Goal: Obtain resource: Download file/media

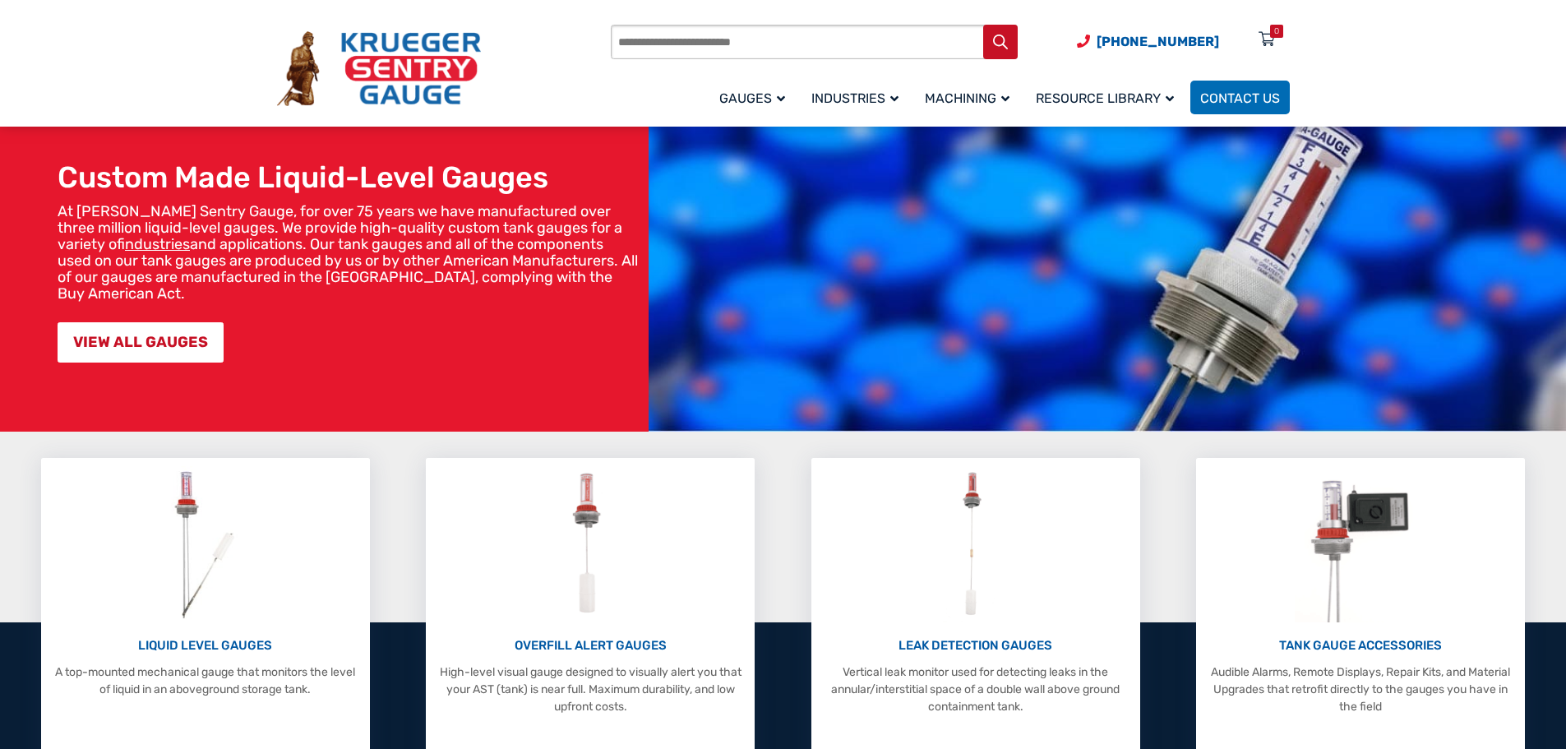
scroll to position [247, 0]
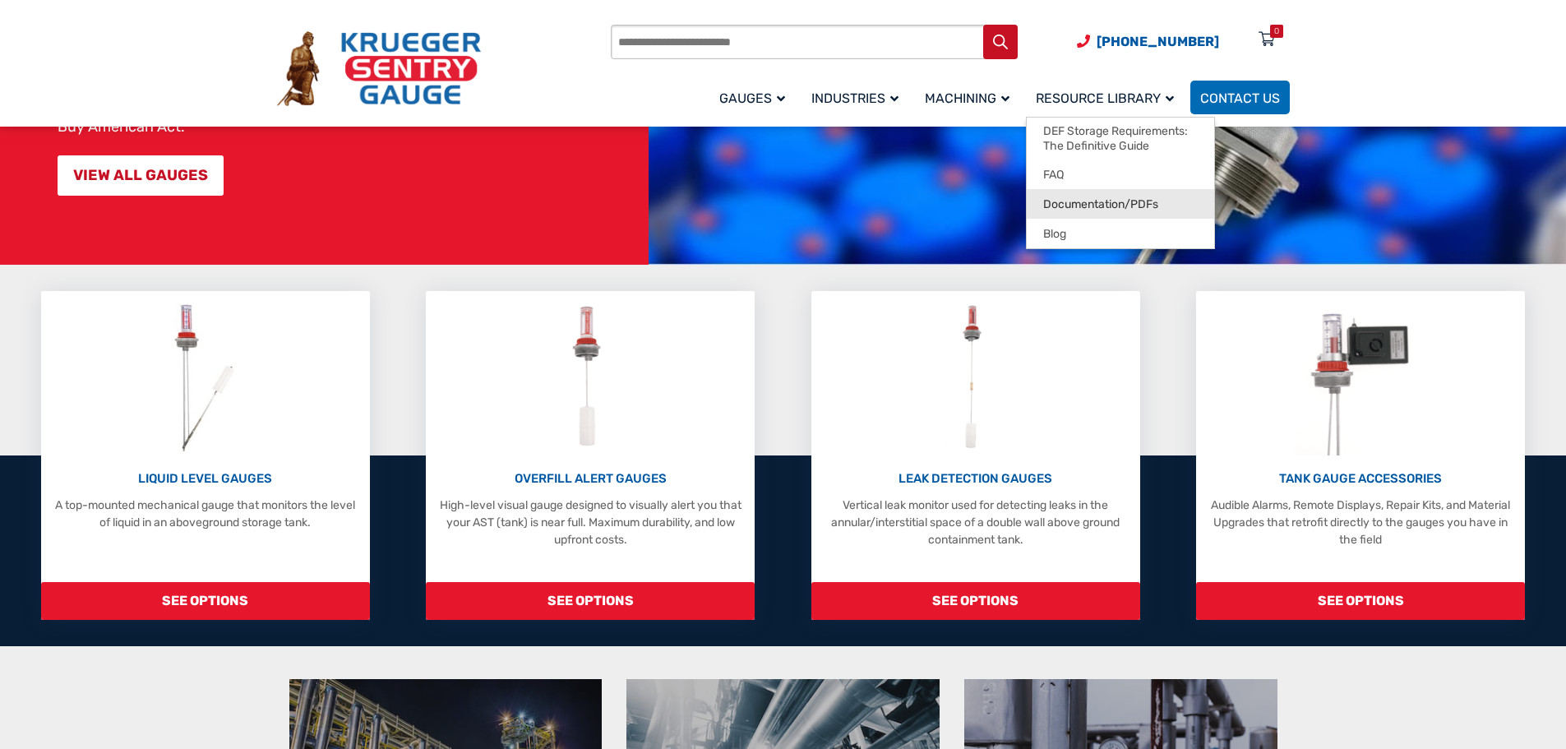
click at [1133, 198] on span "Documentation/PDFs" at bounding box center [1100, 204] width 115 height 15
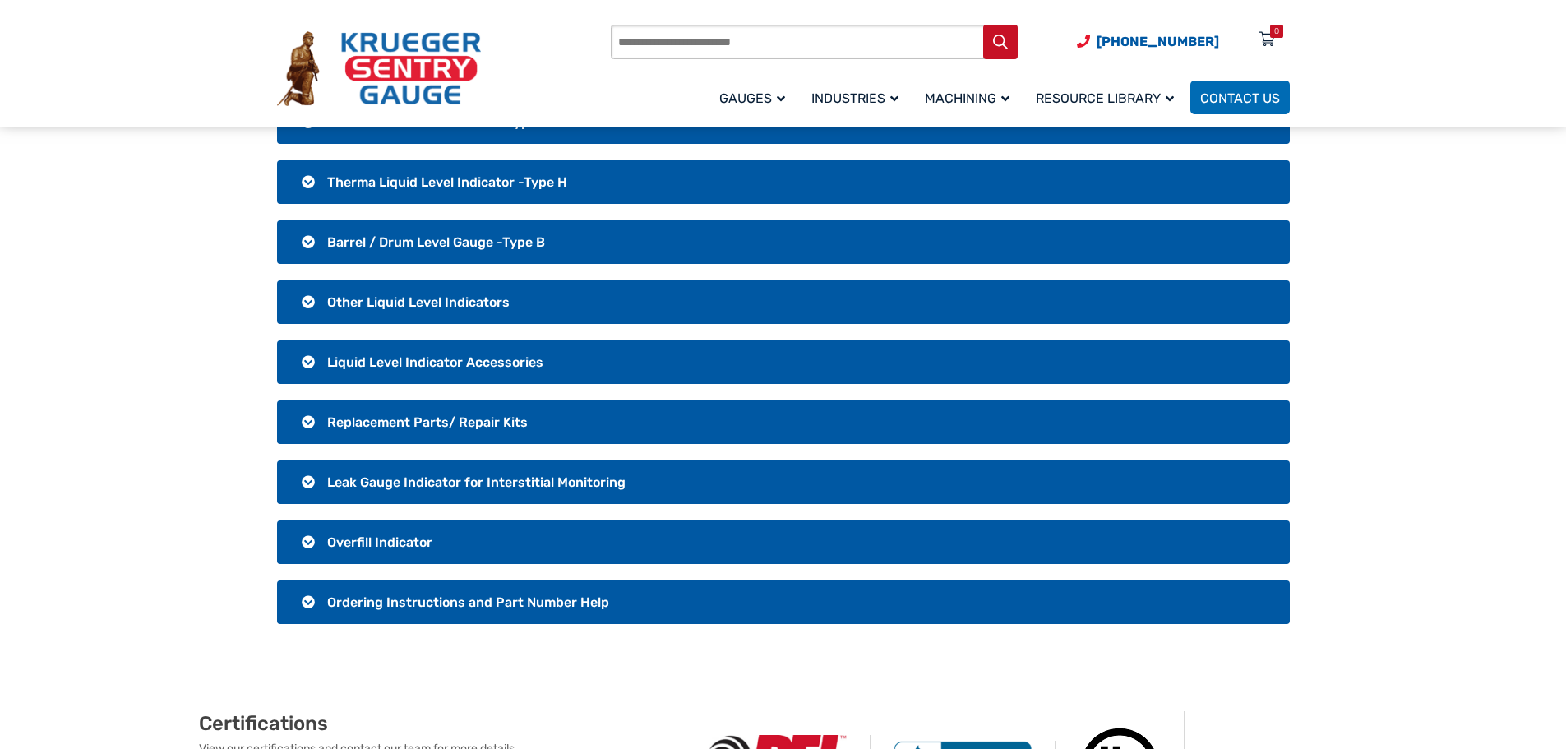
scroll to position [247, 0]
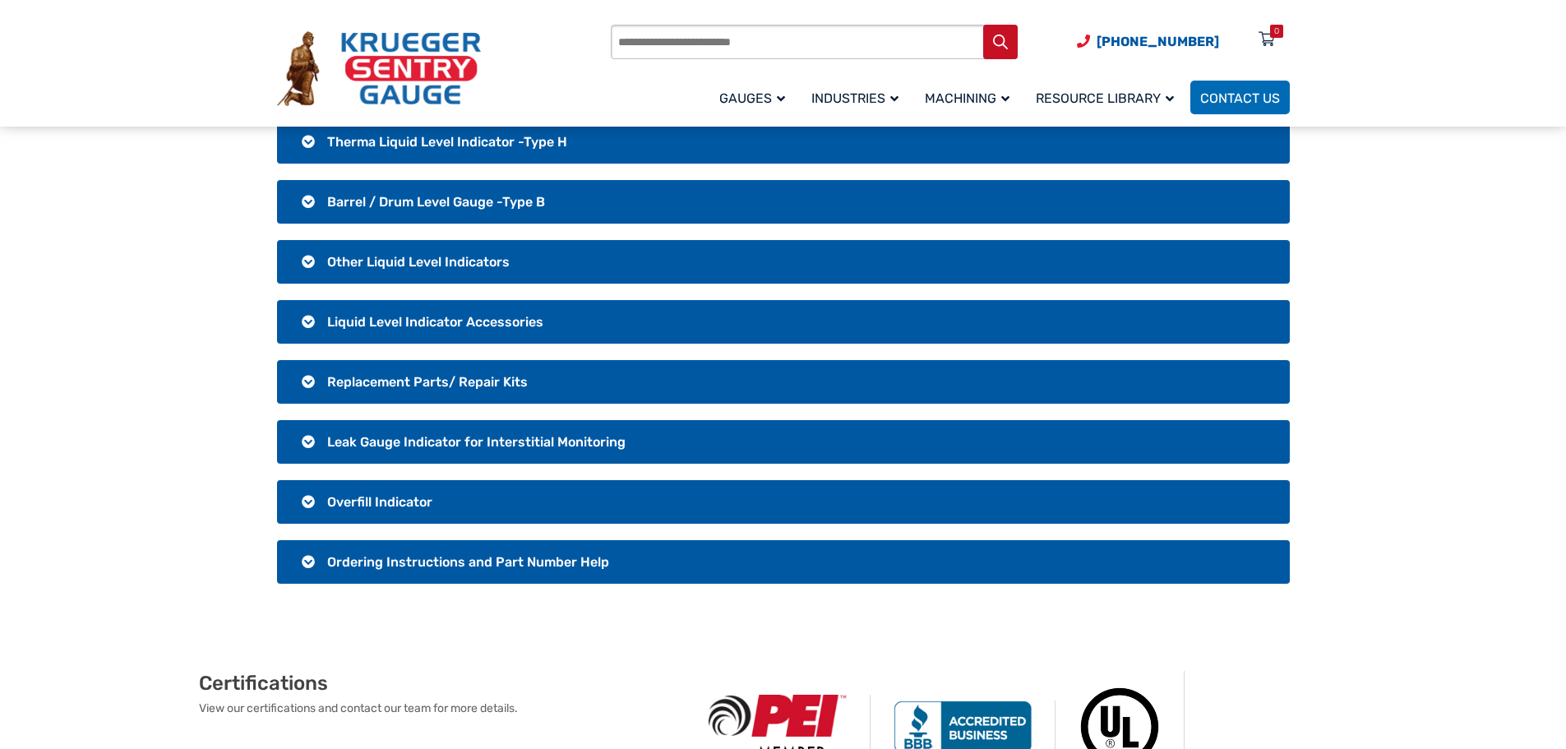
click at [304, 499] on h3 "Overfill Indicator" at bounding box center [783, 502] width 1013 height 44
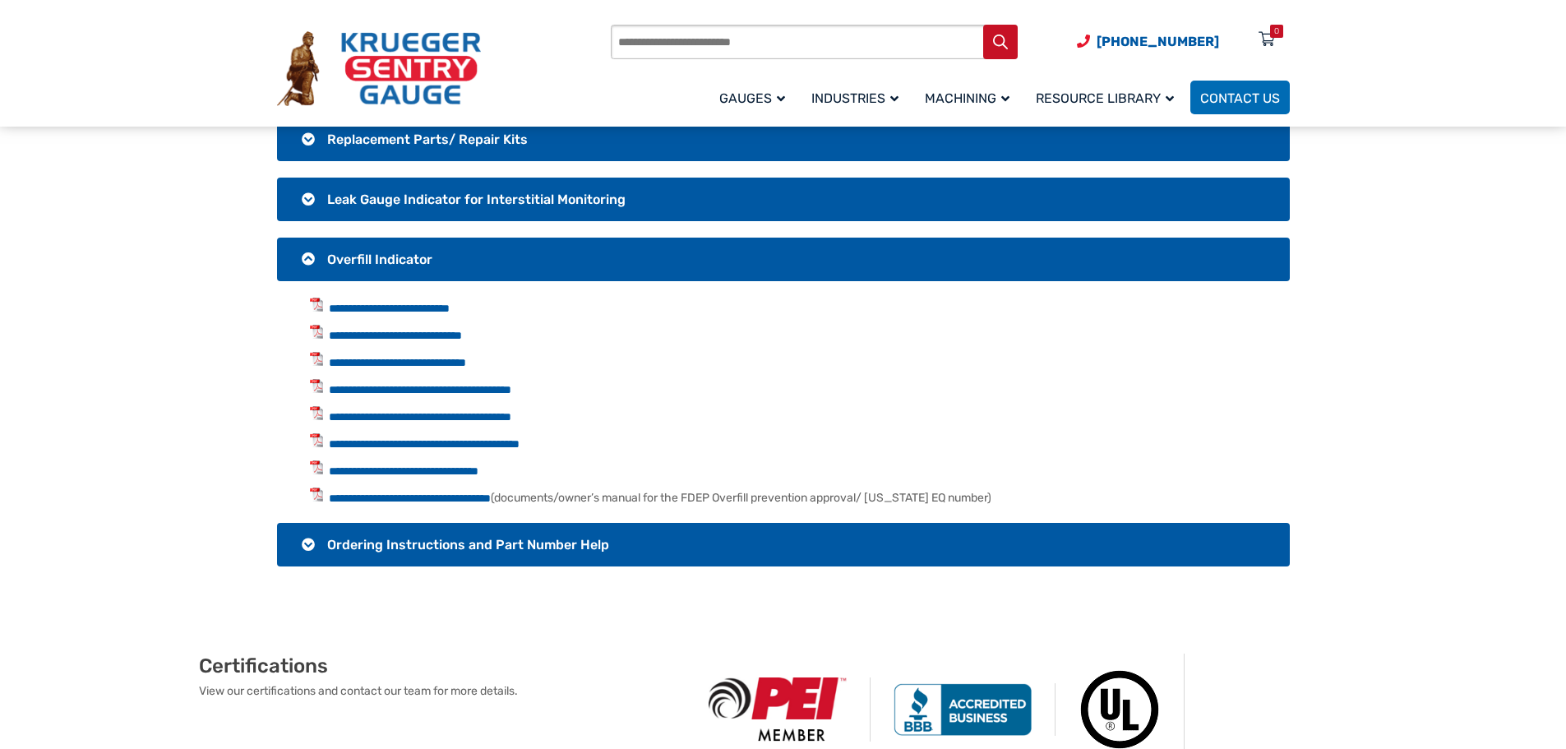
scroll to position [493, 0]
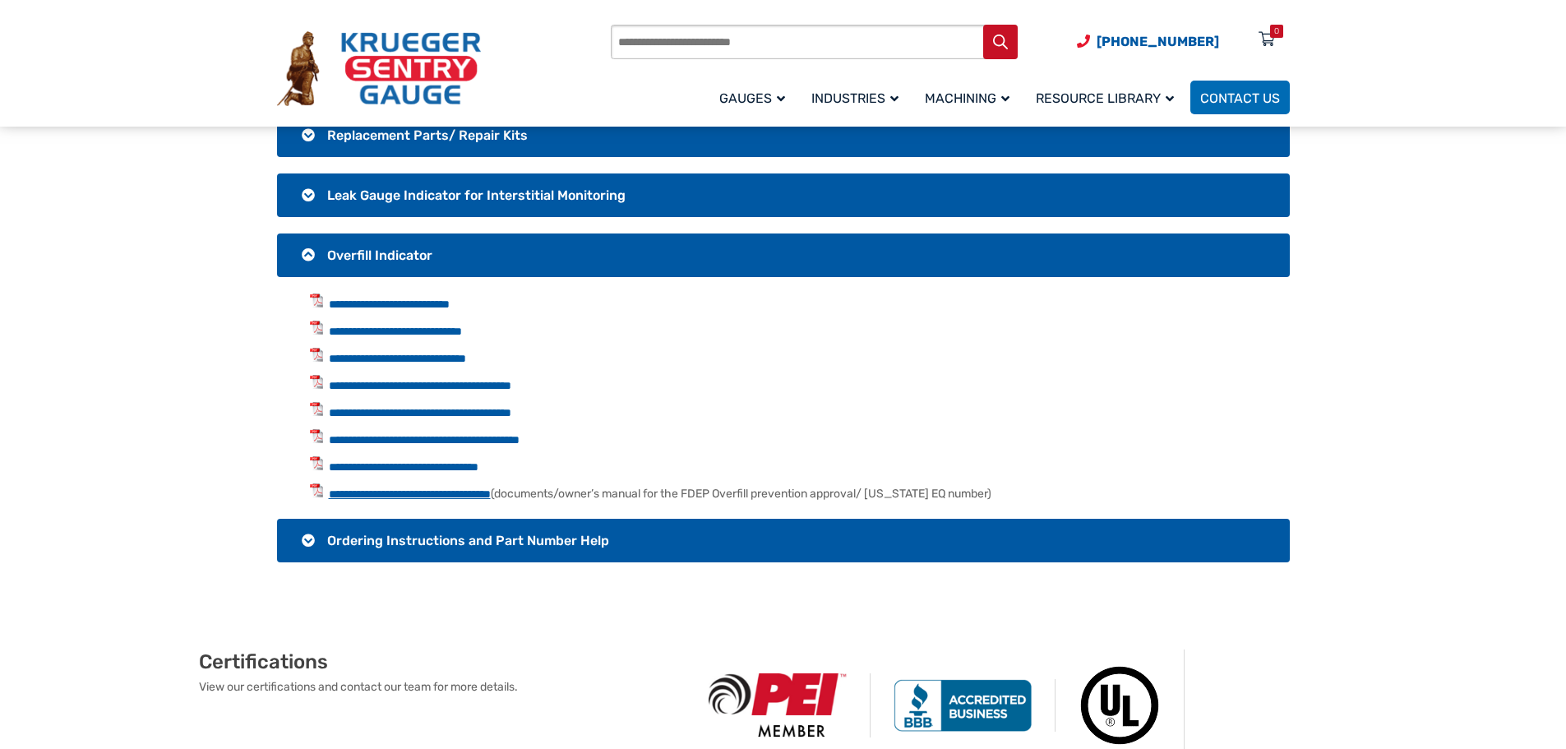
click at [406, 494] on link "**********" at bounding box center [410, 494] width 162 height 12
click at [108, 336] on section "**********" at bounding box center [783, 178] width 1566 height 850
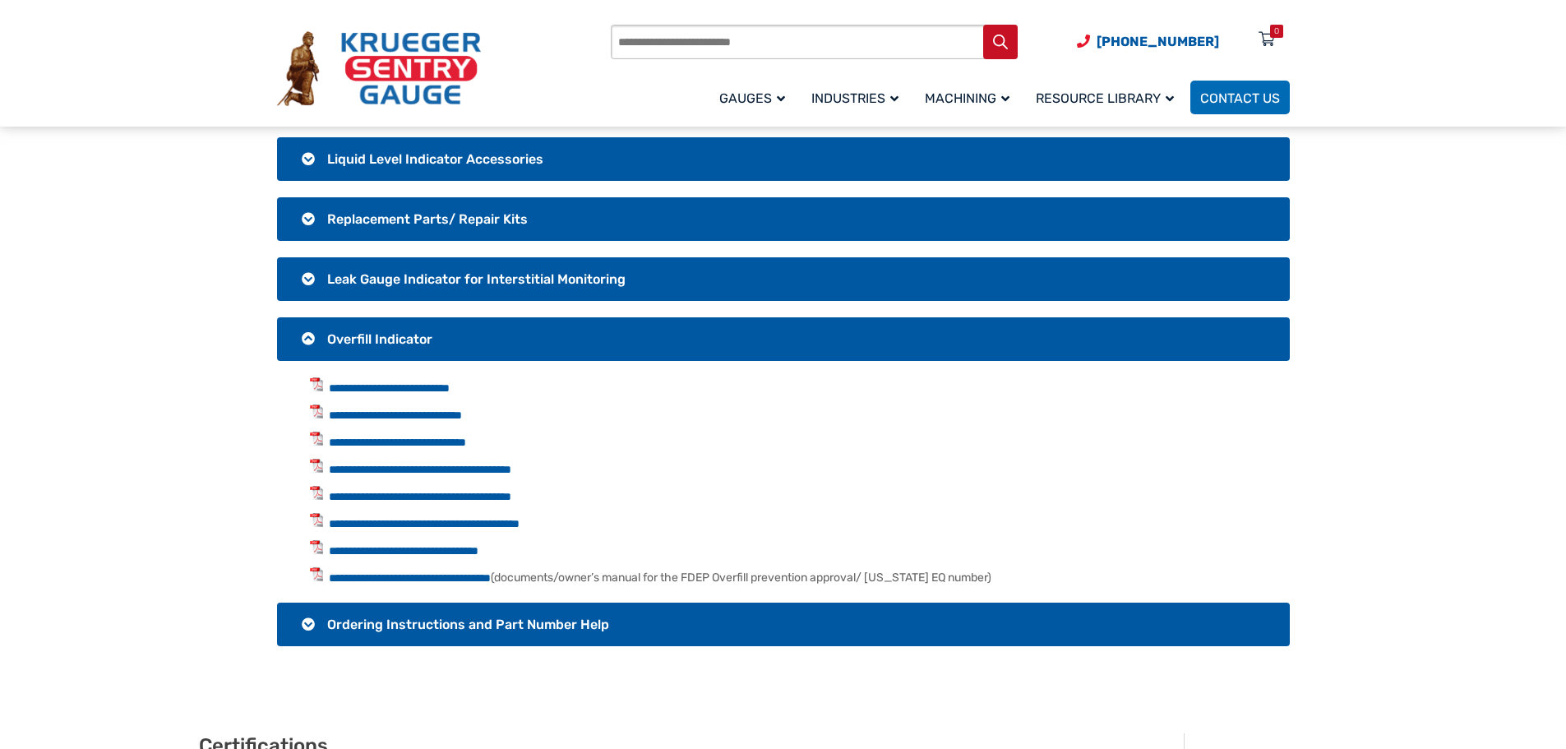
scroll to position [411, 0]
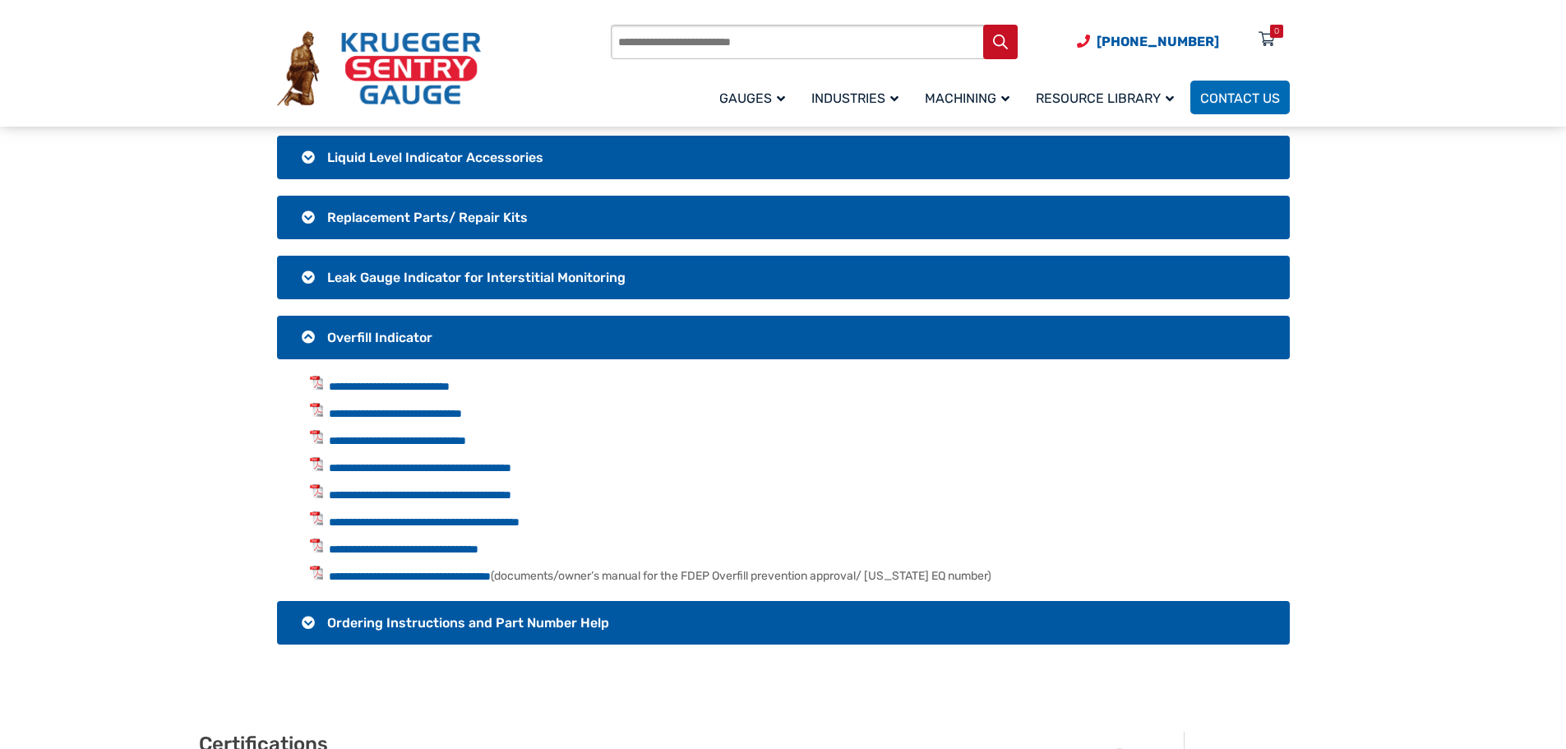
click at [386, 617] on span "Ordering Instructions and Part Number Help" at bounding box center [468, 623] width 282 height 16
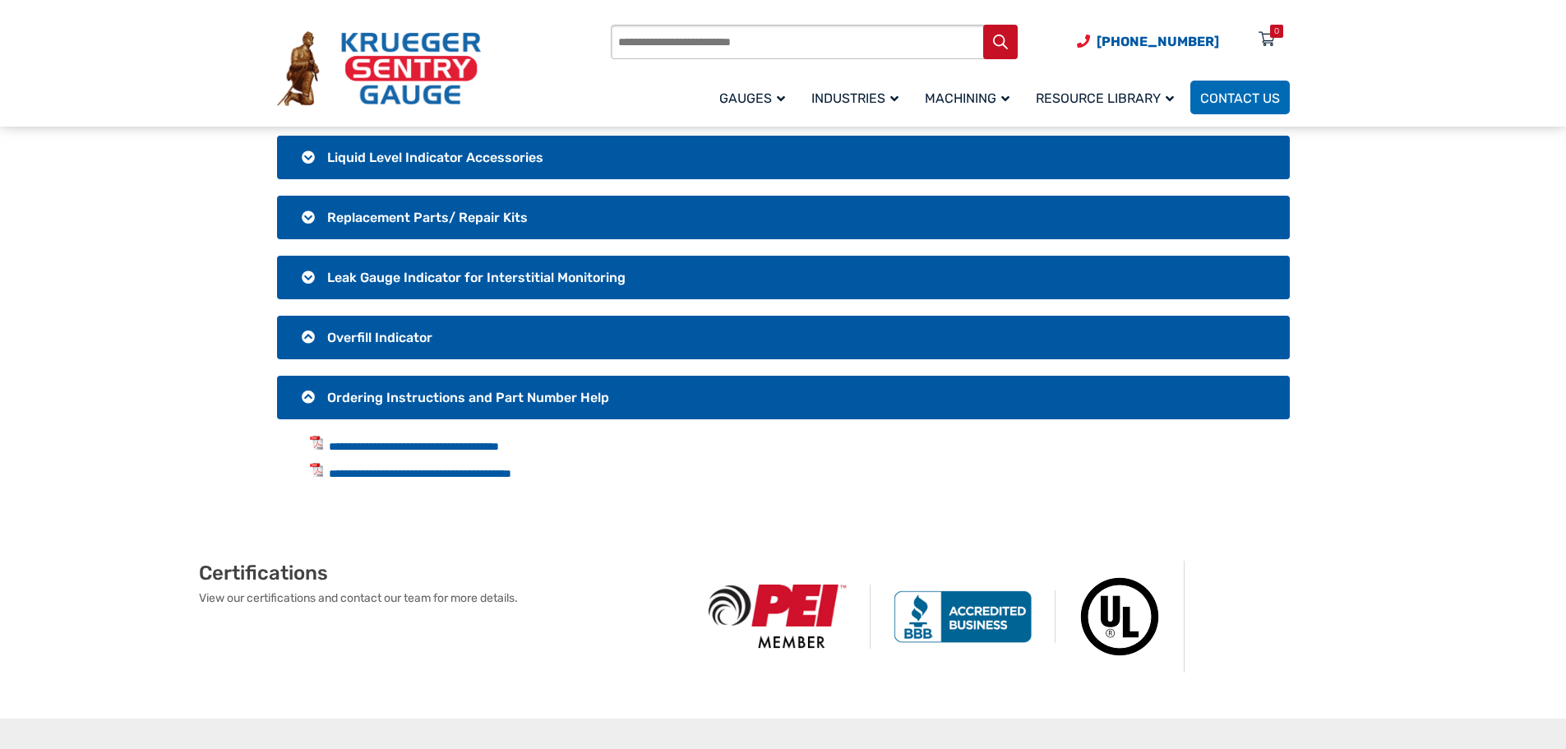
click at [410, 387] on h3 "Ordering Instructions and Part Number Help" at bounding box center [783, 398] width 1013 height 44
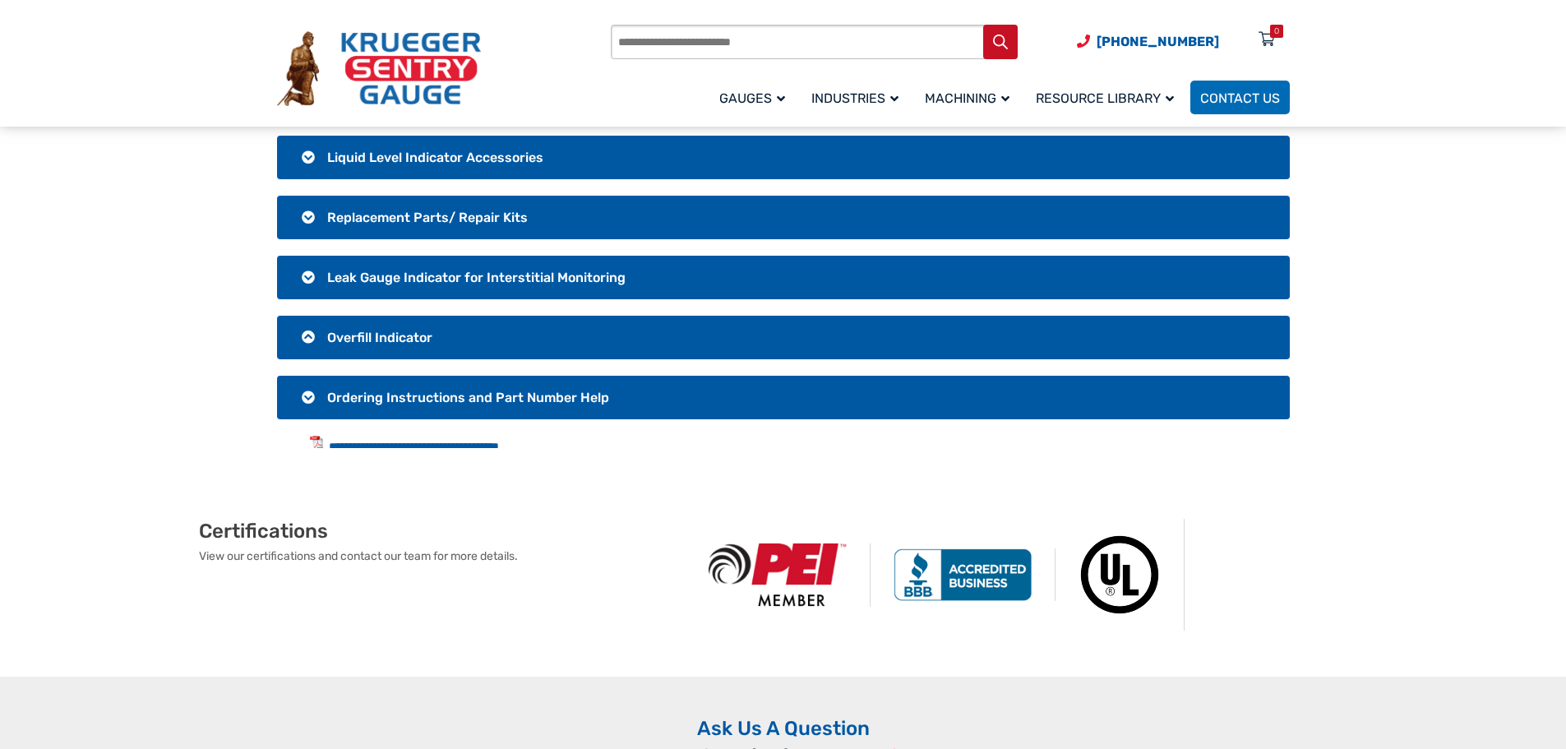
click at [408, 338] on span "Overfill Indicator" at bounding box center [379, 338] width 105 height 16
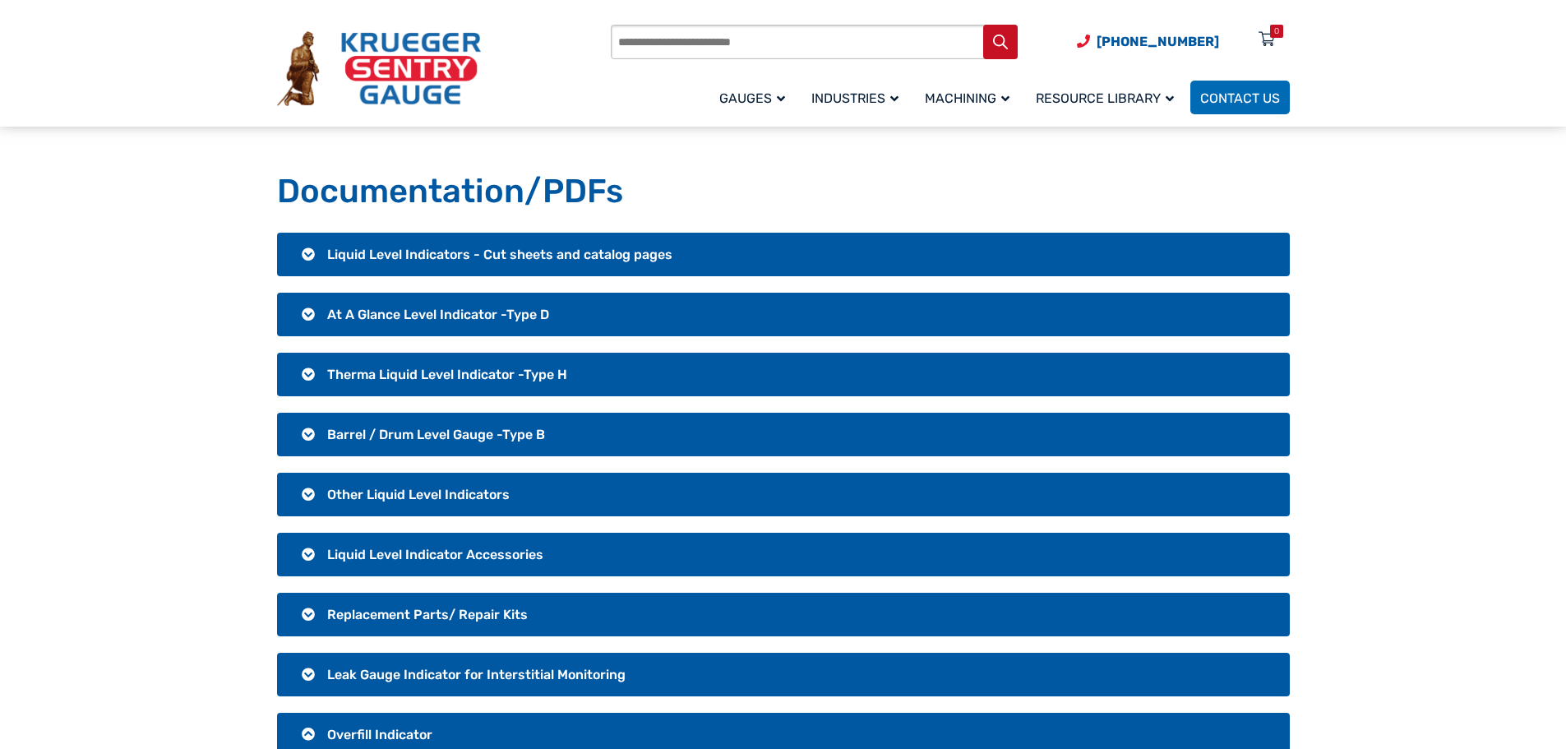
scroll to position [0, 0]
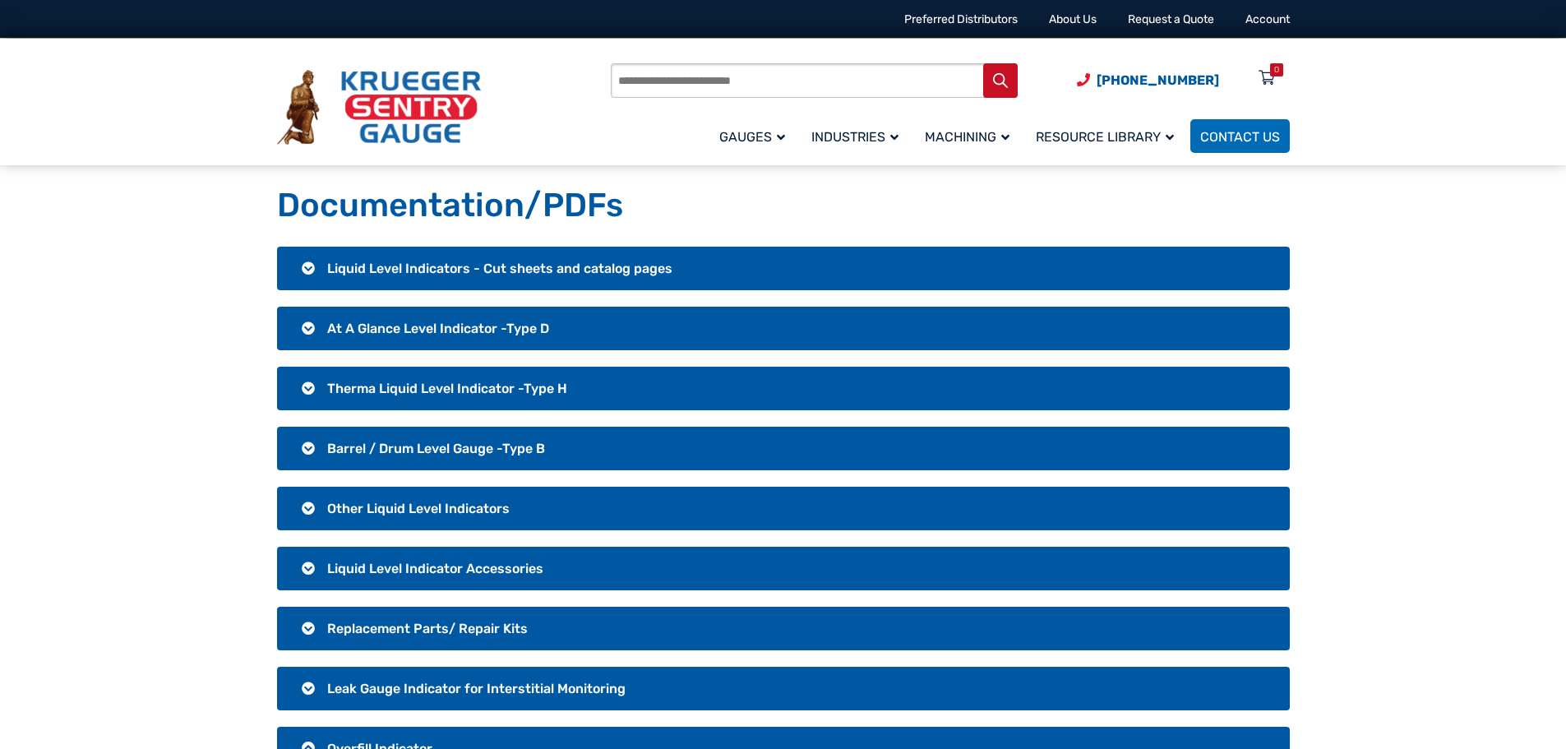
click at [503, 216] on h1 "Documentation/PDFs" at bounding box center [783, 205] width 1013 height 41
click at [612, 206] on h1 "Documentation/PDFs" at bounding box center [783, 205] width 1013 height 41
click at [742, 189] on h1 "Documentation/PDFs" at bounding box center [783, 205] width 1013 height 41
